Goal: Find specific page/section: Locate a particular part of the current website

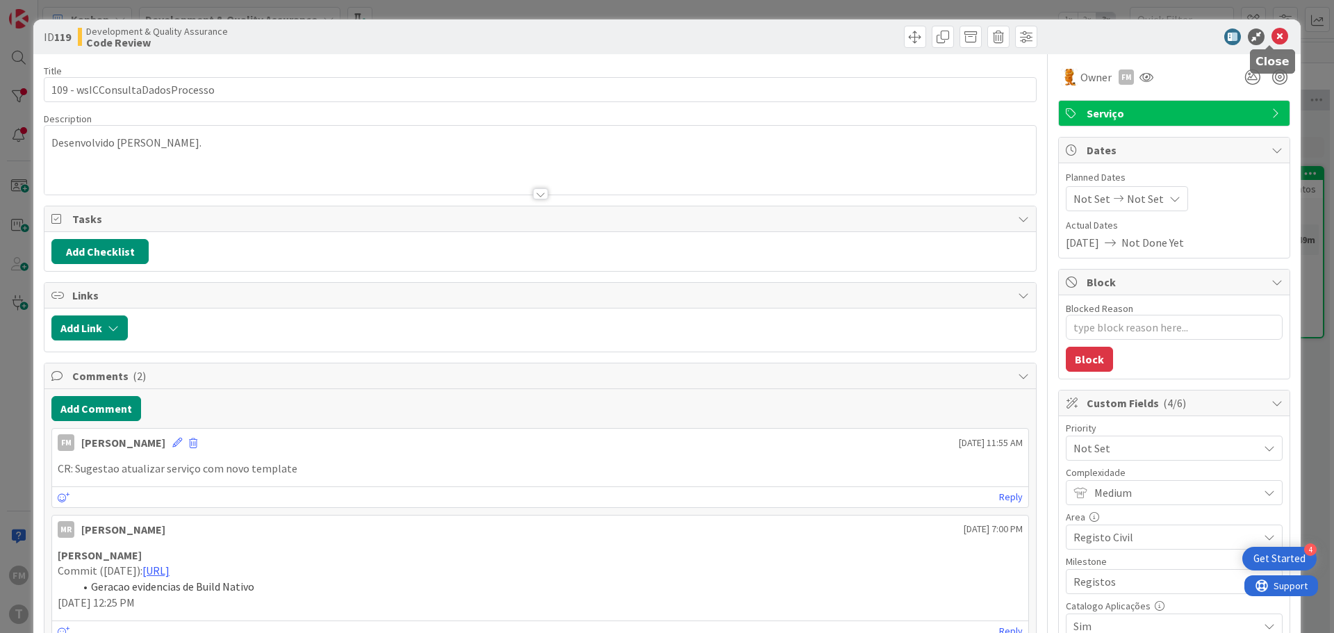
click at [1274, 38] on icon at bounding box center [1280, 36] width 17 height 17
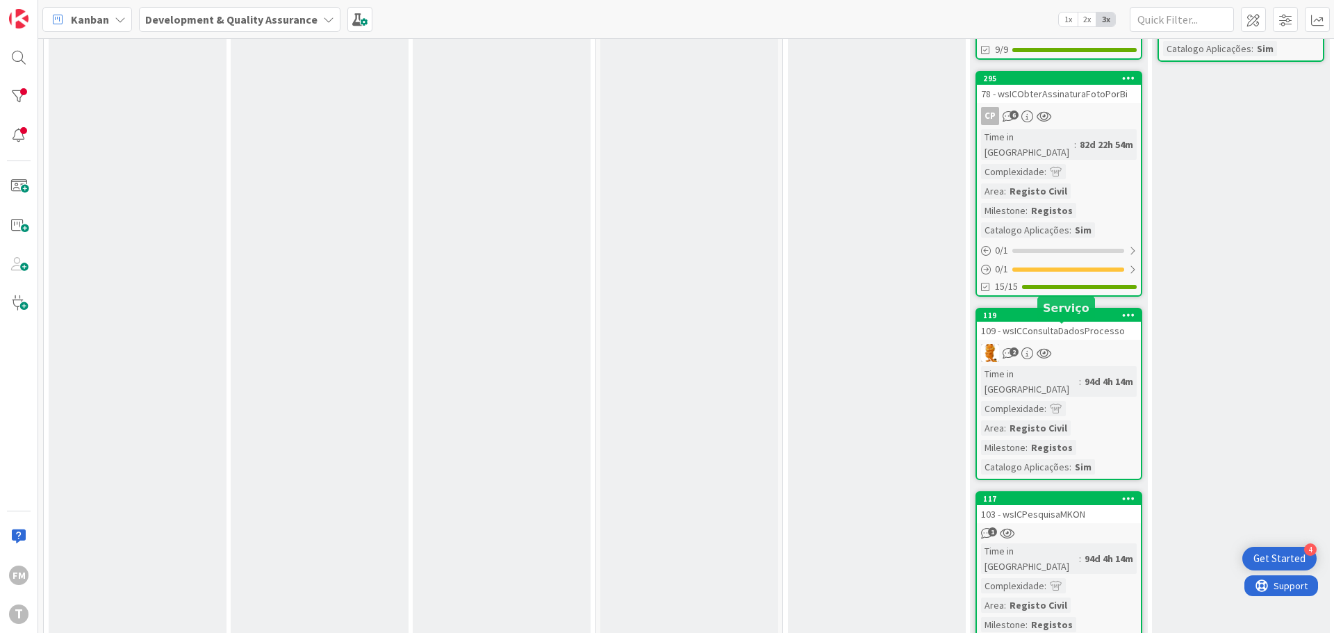
scroll to position [417, 0]
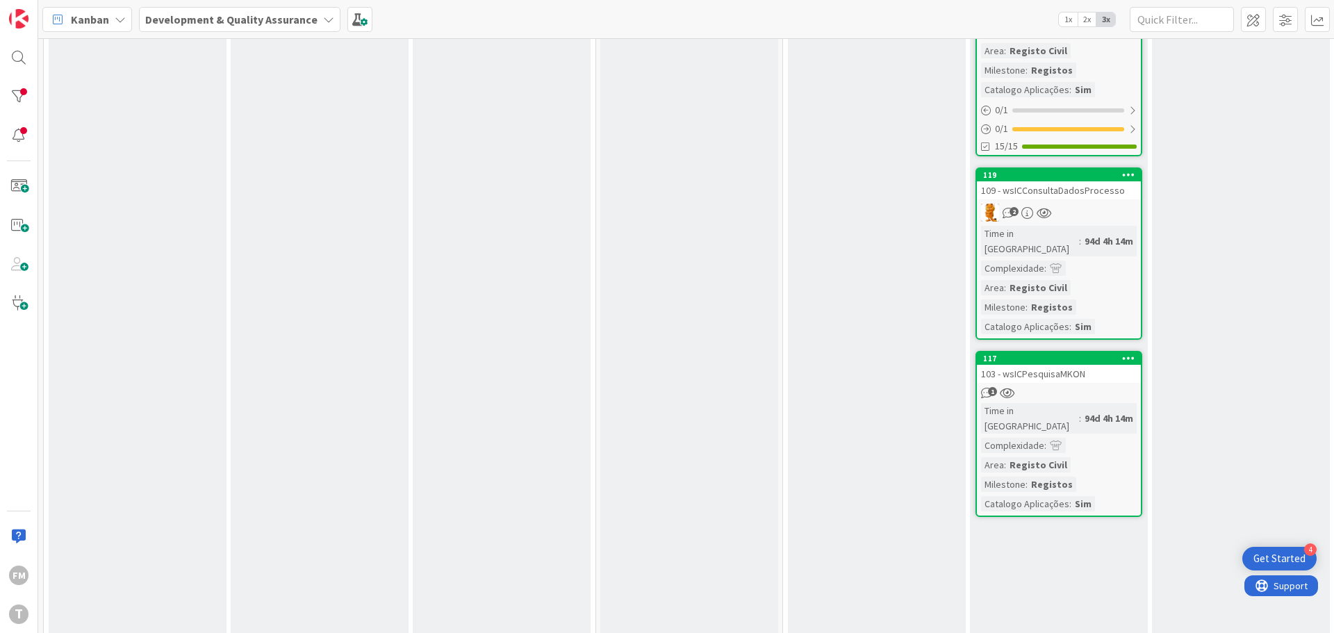
click at [1096, 365] on div "103 - wsICPesquisaMKON" at bounding box center [1059, 374] width 164 height 18
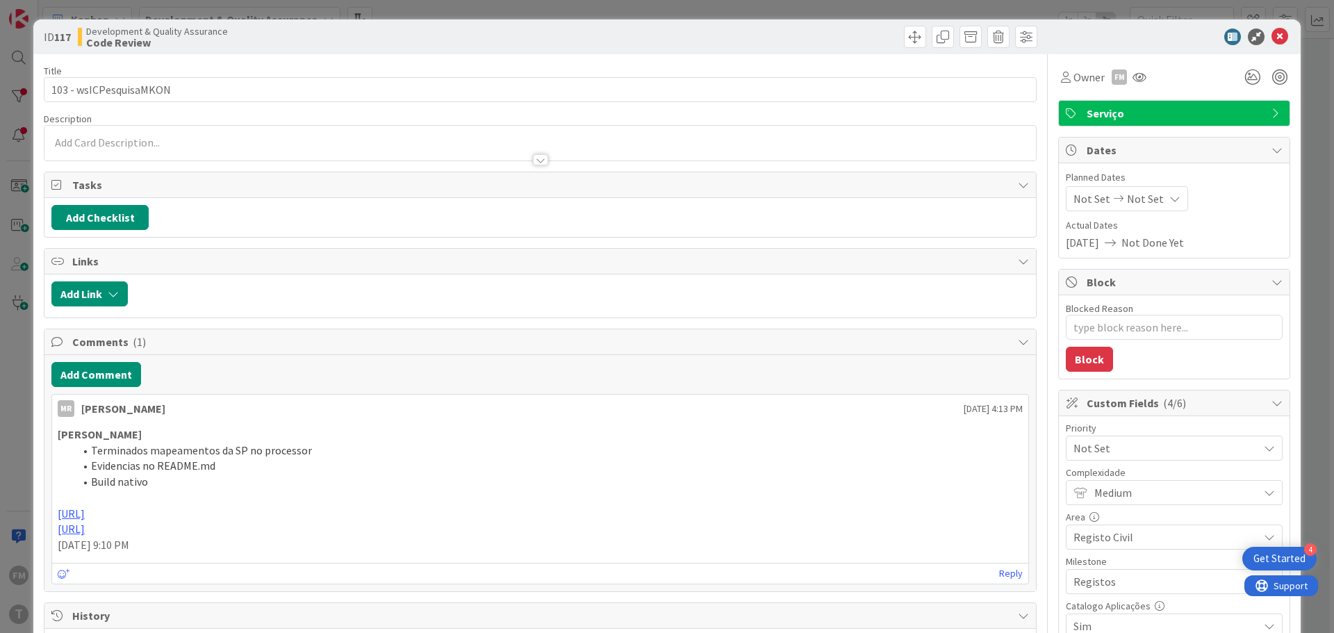
type textarea "x"
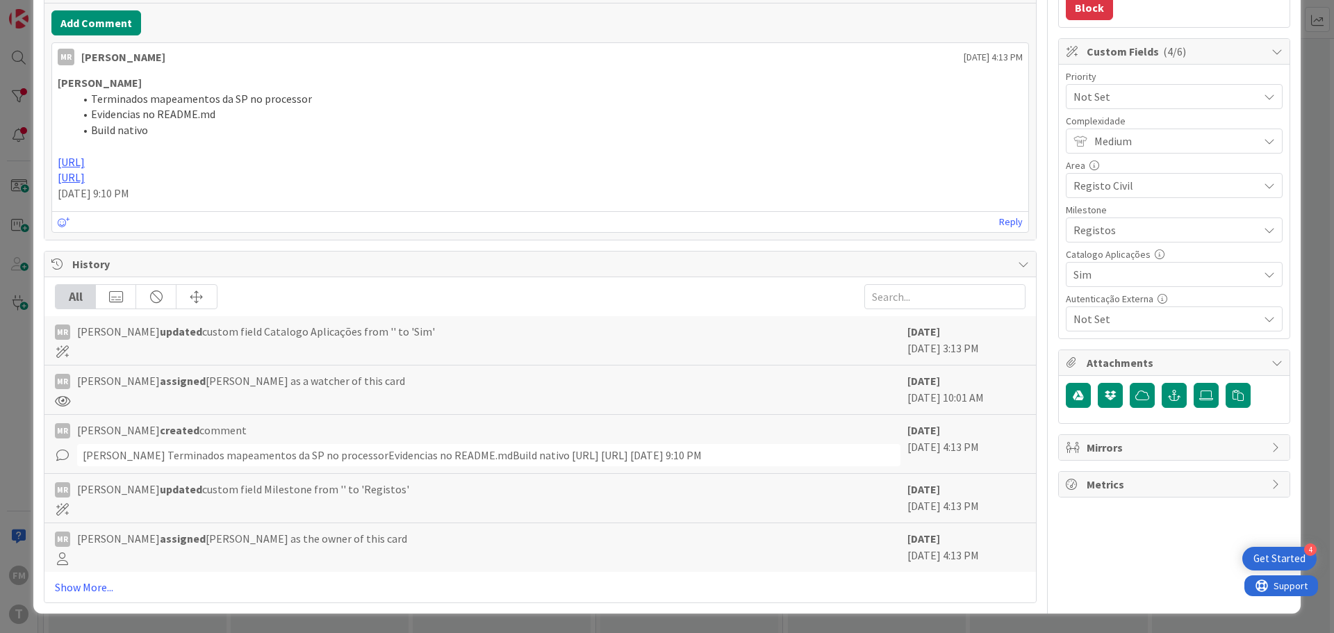
scroll to position [315, 0]
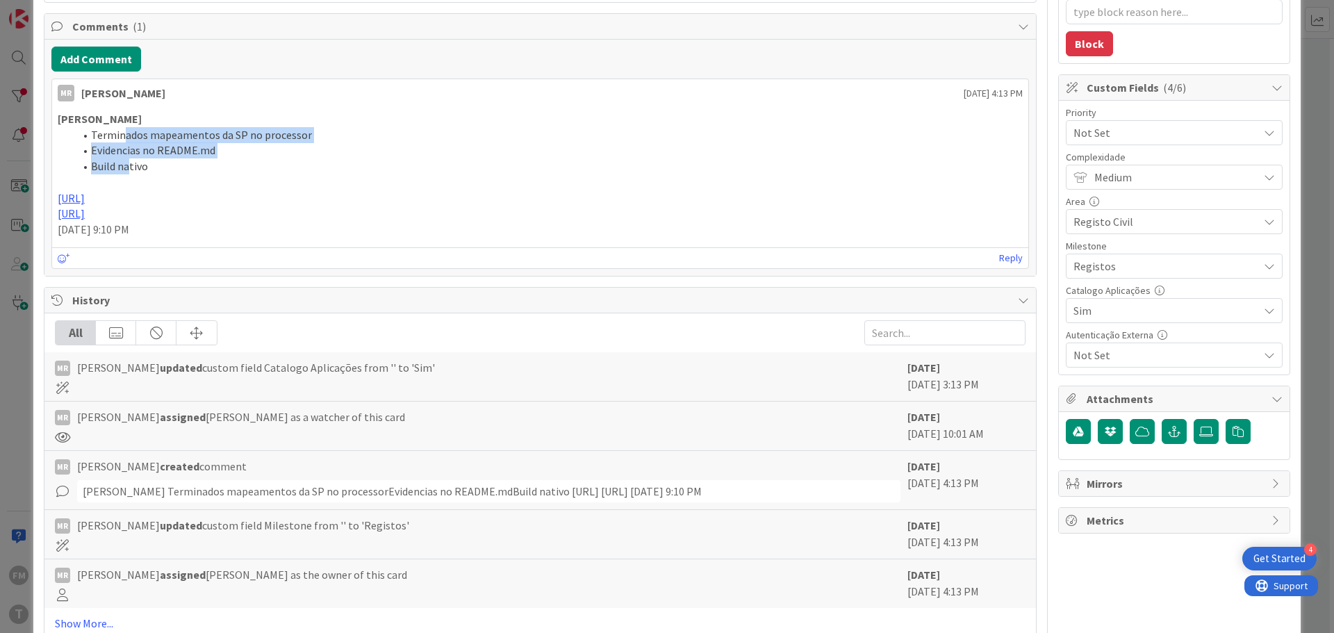
drag, startPoint x: 123, startPoint y: 129, endPoint x: 129, endPoint y: 167, distance: 37.9
click at [129, 167] on ol "Terminados mapeamentos da SP no processor Evidencias no README.md Build nativo" at bounding box center [540, 150] width 965 height 47
click at [129, 167] on span "Build nativo" at bounding box center [119, 166] width 57 height 14
drag, startPoint x: 128, startPoint y: 169, endPoint x: 110, endPoint y: 138, distance: 35.2
click at [110, 138] on ol "Terminados mapeamentos da SP no processor Evidencias no README.md Build nativo" at bounding box center [540, 150] width 965 height 47
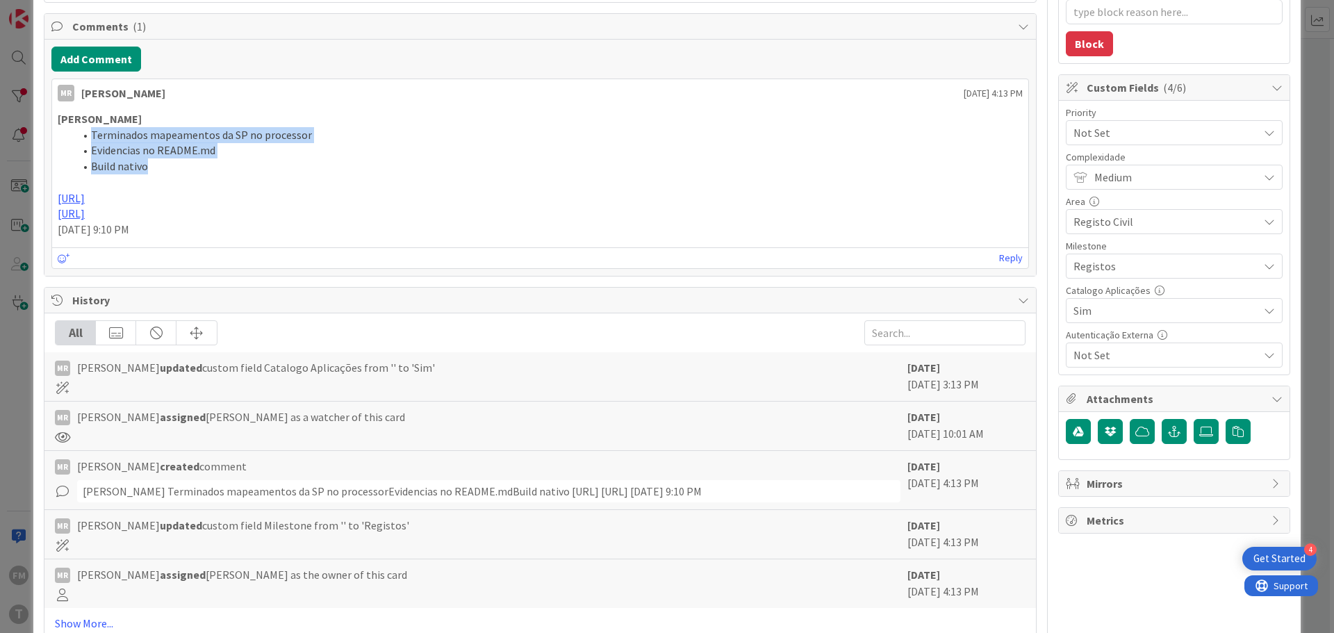
click at [110, 138] on span "Terminados mapeamentos da SP no processor" at bounding box center [201, 135] width 221 height 14
drag, startPoint x: 90, startPoint y: 134, endPoint x: 115, endPoint y: 166, distance: 40.2
click at [115, 166] on ol "Terminados mapeamentos da SP no processor Evidencias no README.md Build nativo" at bounding box center [540, 150] width 965 height 47
click at [115, 166] on span "Build nativo" at bounding box center [119, 166] width 57 height 14
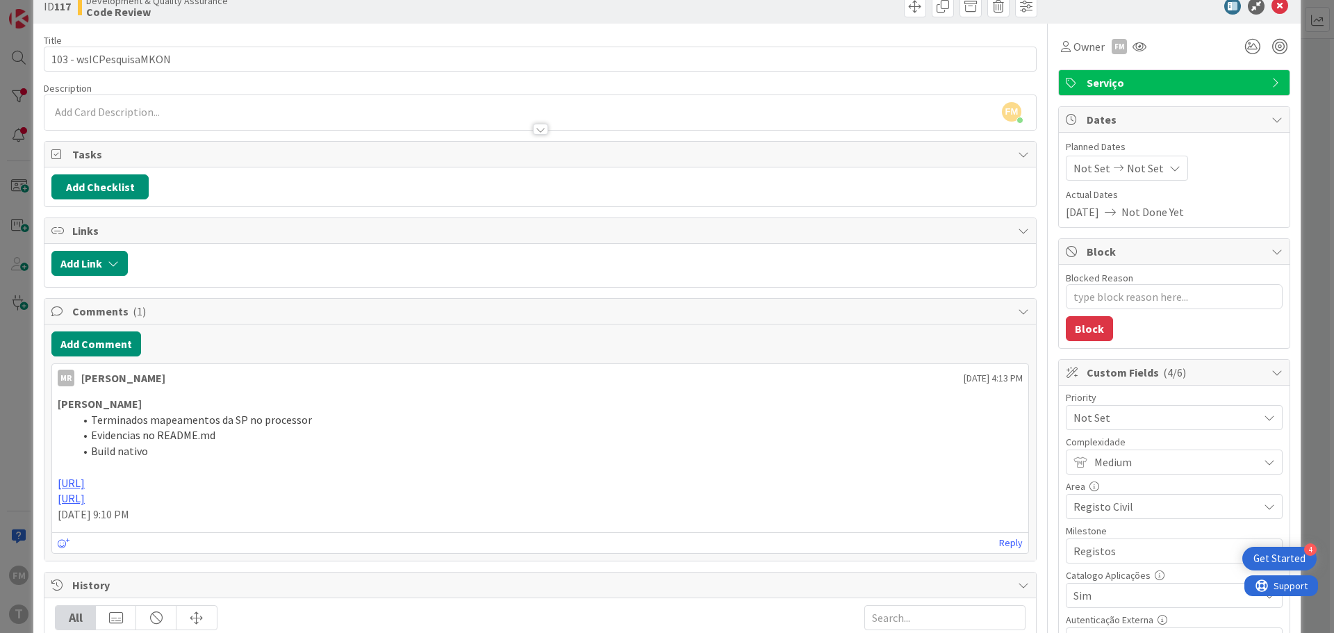
scroll to position [0, 0]
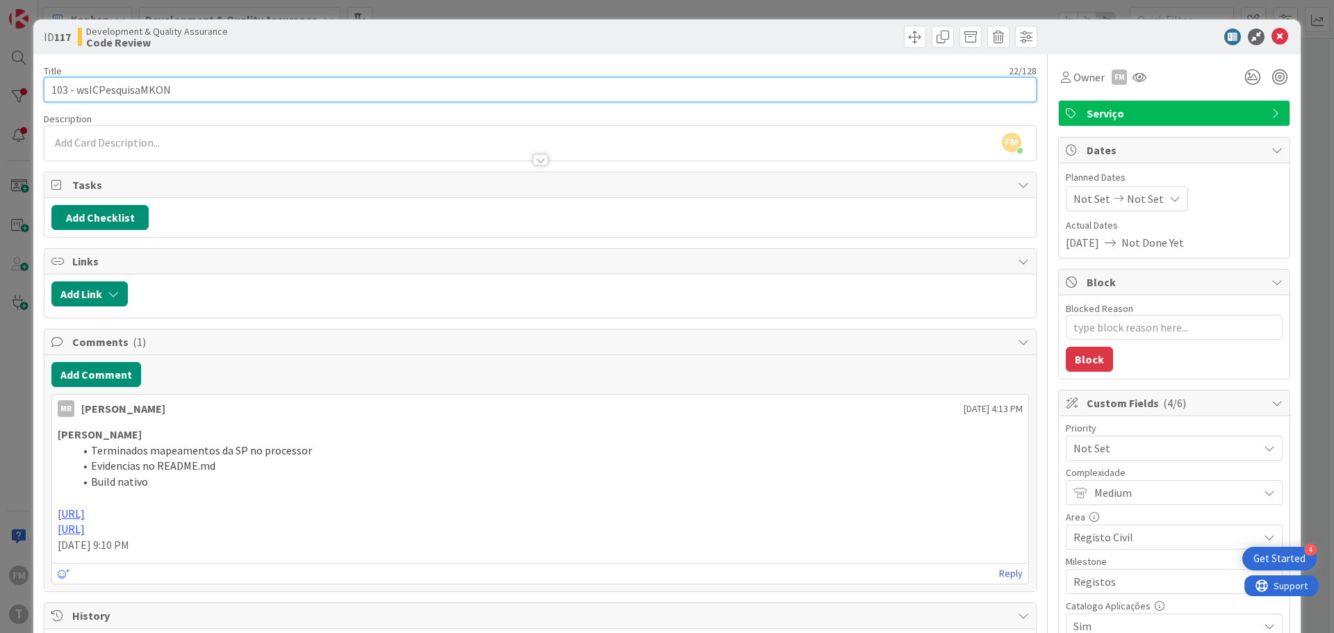
click at [148, 91] on input "103 - wsICPesquisaMKON" at bounding box center [540, 89] width 993 height 25
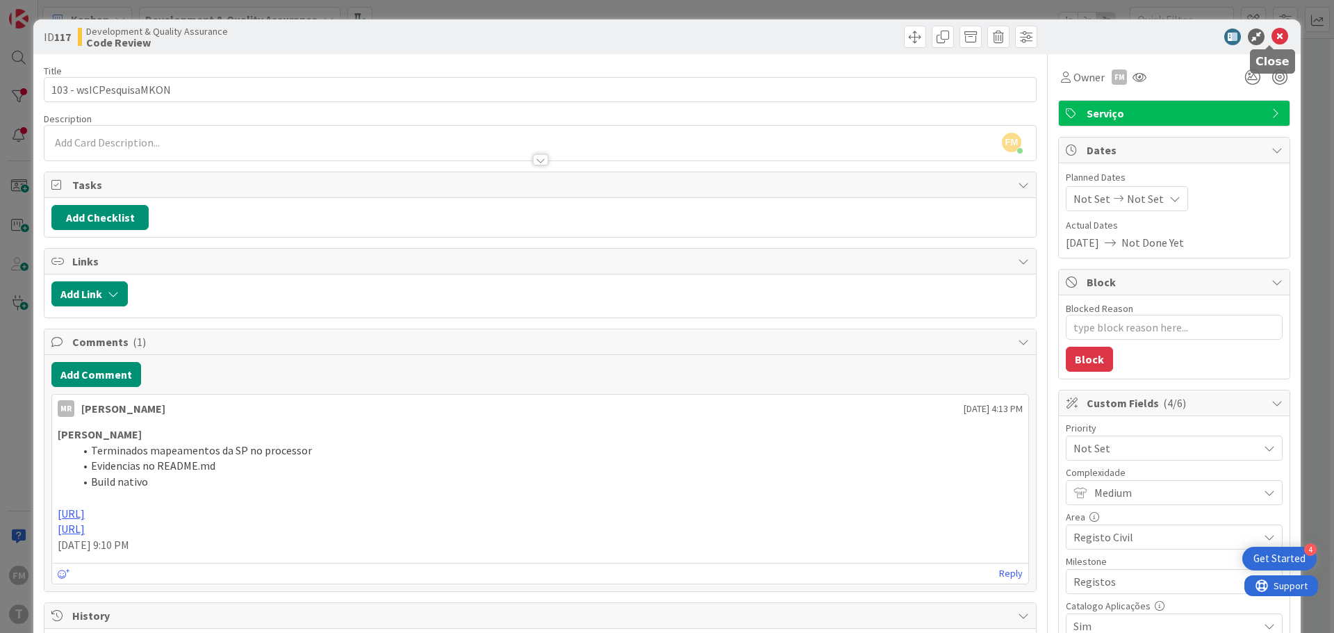
click at [1272, 41] on icon at bounding box center [1280, 36] width 17 height 17
